Goal: Task Accomplishment & Management: Complete application form

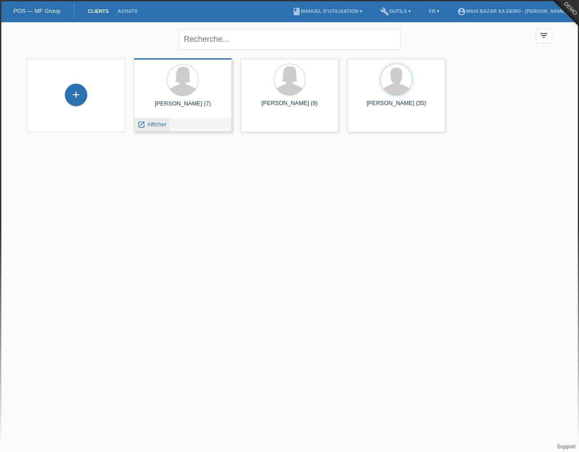
click at [138, 125] on icon "launch" at bounding box center [141, 125] width 8 height 8
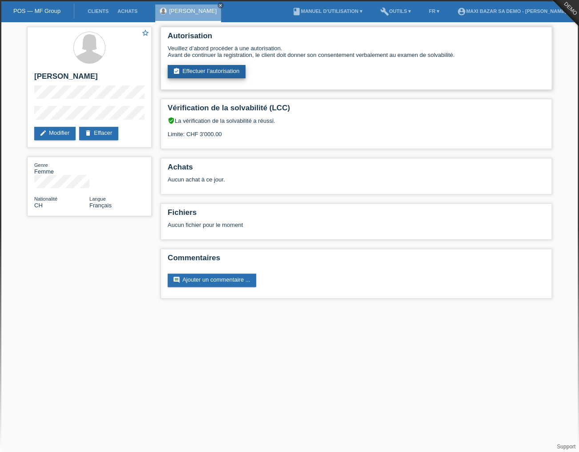
click at [212, 73] on link "assignment_turned_in Effectuer l’autorisation" at bounding box center [207, 71] width 78 height 13
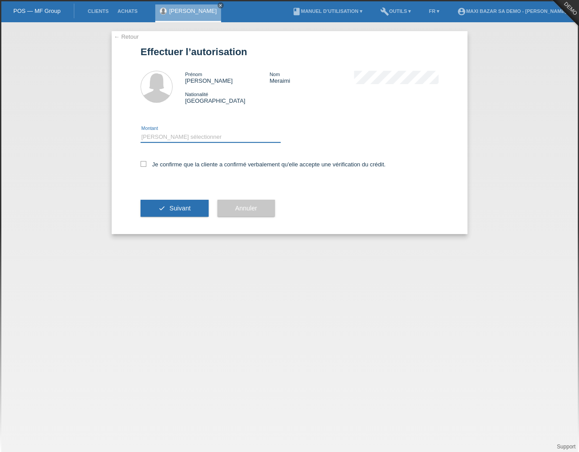
click at [185, 137] on select "Veuillez sélectionner CHF 1.00 - CHF 499.00 CHF 500.00 - CHF 1'999.00 CHF 2'000…" at bounding box center [211, 137] width 140 height 11
select select "1"
click at [141, 132] on select "Veuillez sélectionner CHF 1.00 - CHF 499.00 CHF 500.00 - CHF 1'999.00 CHF 2'000…" at bounding box center [211, 137] width 140 height 11
click at [181, 165] on label "Je confirme que la cliente a confirmé verbalement qu'elle accepte une vérificat…" at bounding box center [263, 164] width 245 height 7
click at [146, 165] on input "Je confirme que la cliente a confirmé verbalement qu'elle accepte une vérificat…" at bounding box center [144, 164] width 6 height 6
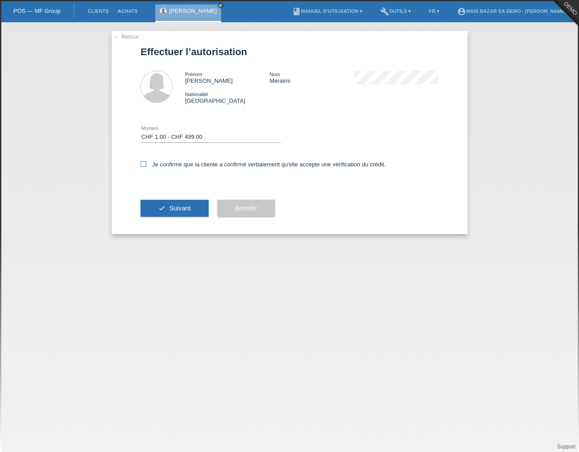
checkbox input "true"
click at [169, 135] on select "Veuillez sélectionner CHF 1.00 - CHF 499.00 CHF 500.00 - CHF 1'999.00 CHF 2'000…" at bounding box center [211, 137] width 140 height 11
select select "3"
click at [141, 132] on select "Veuillez sélectionner CHF 1.00 - CHF 499.00 CHF 500.00 - CHF 1'999.00 CHF 2'000…" at bounding box center [211, 137] width 140 height 11
click at [178, 200] on button "check Suivant" at bounding box center [175, 208] width 68 height 17
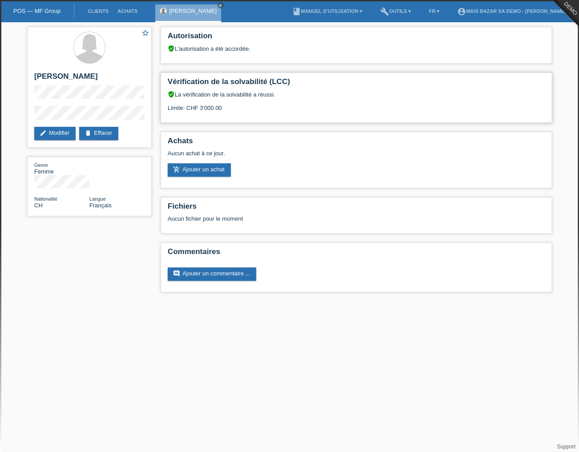
drag, startPoint x: 184, startPoint y: 109, endPoint x: 237, endPoint y: 105, distance: 53.9
click at [237, 105] on div "verified_user La vérification de la solvabilité a réussi. Limite: CHF 3'000.00" at bounding box center [356, 104] width 377 height 27
click at [237, 106] on div "verified_user La vérification de la solvabilité a réussi. Limite: CHF 3'000.00" at bounding box center [356, 104] width 377 height 27
click at [174, 177] on div "Achats Aucun achat à ce jour. add_shopping_cart Ajouter un achat" at bounding box center [356, 160] width 391 height 56
click at [181, 169] on link "add_shopping_cart Ajouter un achat" at bounding box center [199, 169] width 63 height 13
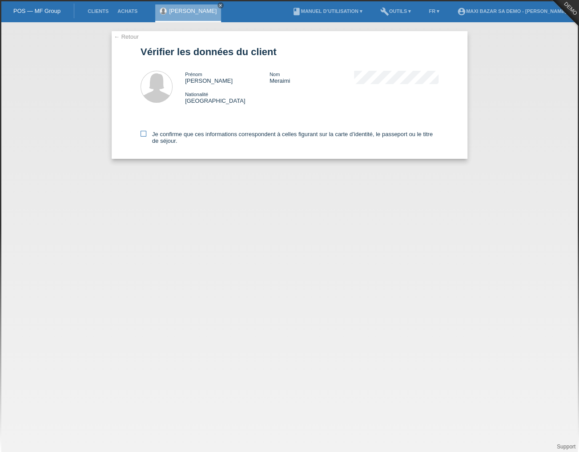
click at [145, 138] on label "Je confirme que ces informations correspondent à celles figurant sur la carte d…" at bounding box center [290, 137] width 298 height 13
click at [145, 137] on input "Je confirme que ces informations correspondent à celles figurant sur la carte d…" at bounding box center [144, 134] width 6 height 6
checkbox input "true"
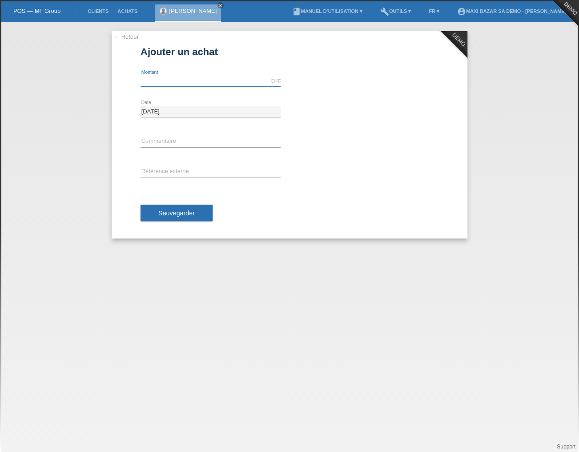
click at [164, 84] on input "text" at bounding box center [211, 81] width 140 height 11
type input "1000.00"
drag, startPoint x: 157, startPoint y: 157, endPoint x: 157, endPoint y: 138, distance: 18.7
click at [157, 156] on div "1000.00 CHF error Montant 01.09.2025 error Date error Commentaire" at bounding box center [290, 152] width 298 height 172
click at [157, 137] on input "text" at bounding box center [211, 141] width 140 height 11
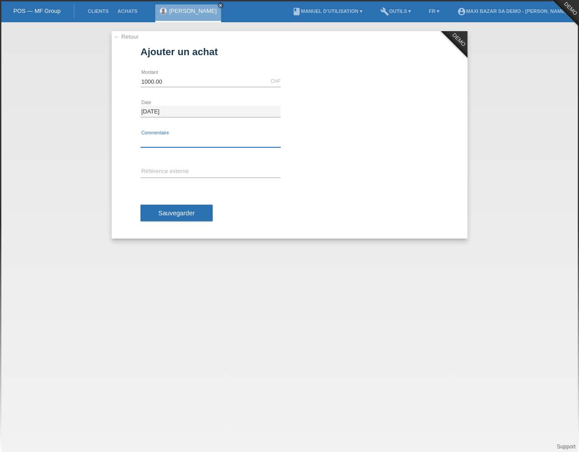
type input "N° bon de réservation (acompte)"
click at [184, 169] on input "text" at bounding box center [211, 171] width 140 height 11
type input "Numéro client Cap Info"
click at [164, 209] on span "Sauvegarder" at bounding box center [176, 212] width 36 height 7
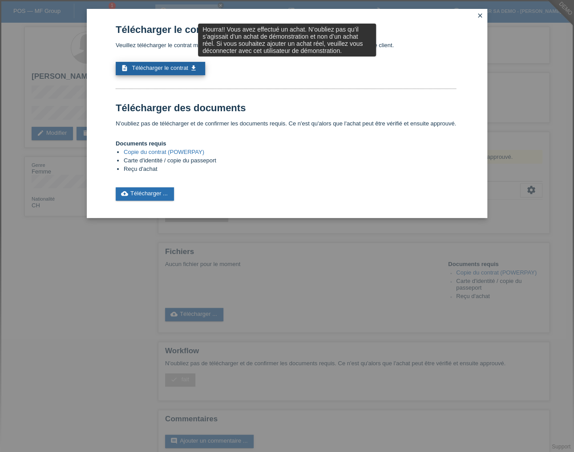
click at [153, 68] on span "Télécharger le contrat" at bounding box center [160, 67] width 56 height 7
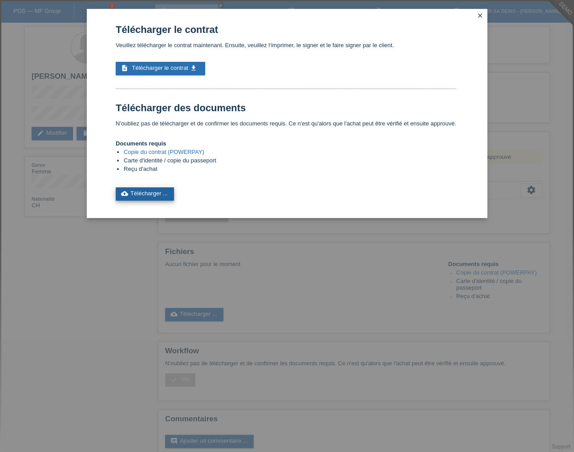
click at [129, 192] on link "cloud_upload Télécharger ..." at bounding box center [145, 193] width 58 height 13
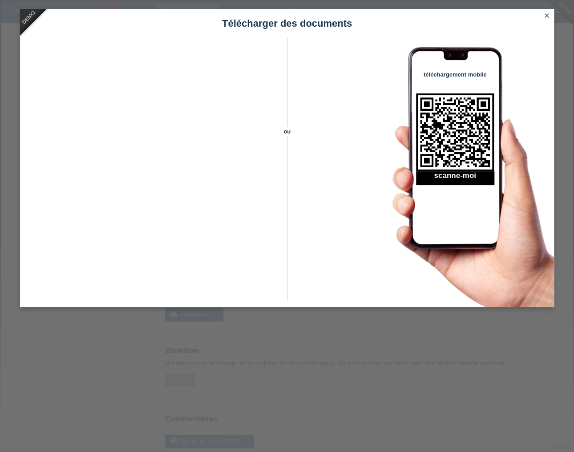
click at [547, 19] on icon "close" at bounding box center [546, 15] width 7 height 7
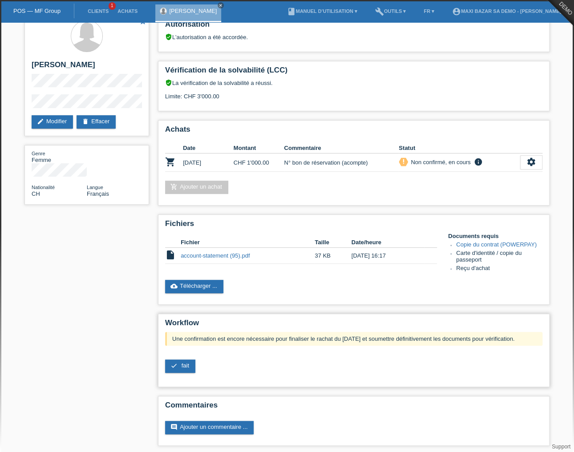
scroll to position [14, 0]
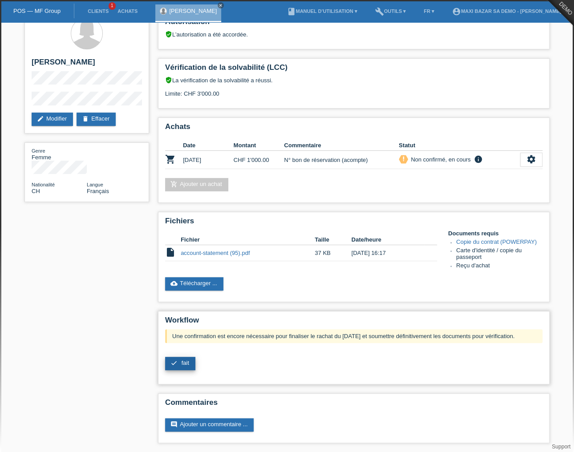
click at [181, 360] on link "check fait" at bounding box center [180, 363] width 30 height 13
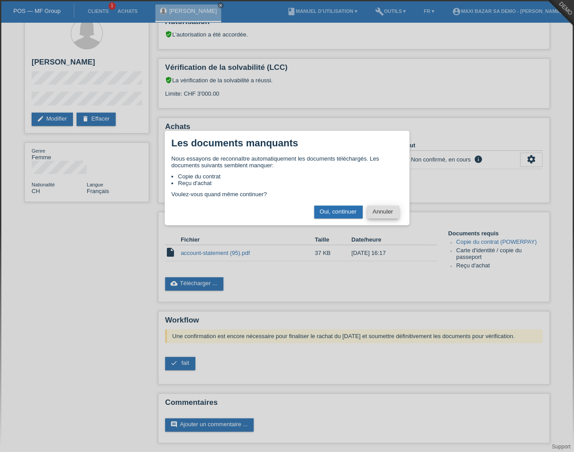
click at [387, 210] on button "Annuler" at bounding box center [383, 211] width 32 height 13
